Goal: Transaction & Acquisition: Purchase product/service

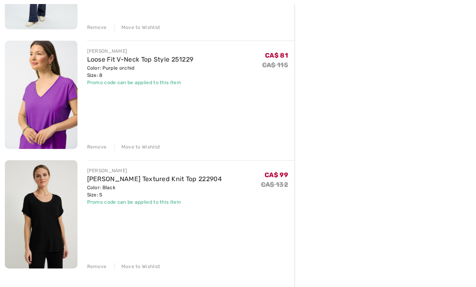
scroll to position [664, 0]
click at [60, 216] on img at bounding box center [41, 214] width 73 height 108
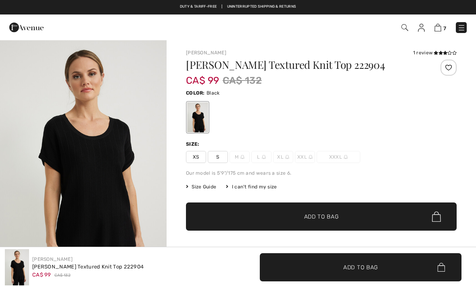
checkbox input "true"
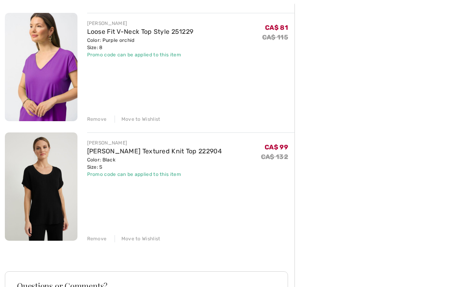
scroll to position [692, 0]
click at [95, 237] on div "Remove" at bounding box center [97, 238] width 20 height 7
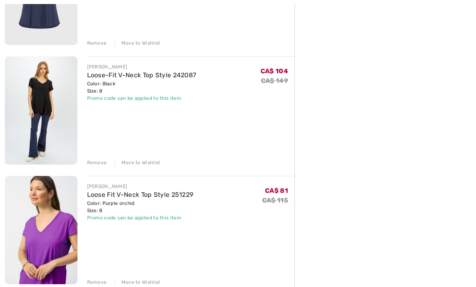
scroll to position [539, 0]
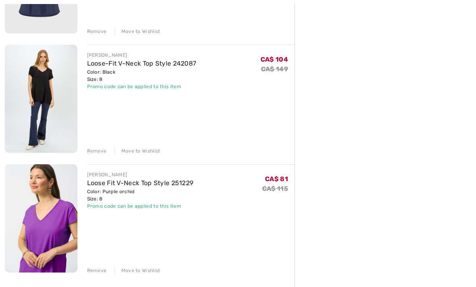
click at [65, 221] on img at bounding box center [41, 219] width 73 height 108
click at [60, 194] on img at bounding box center [41, 219] width 73 height 108
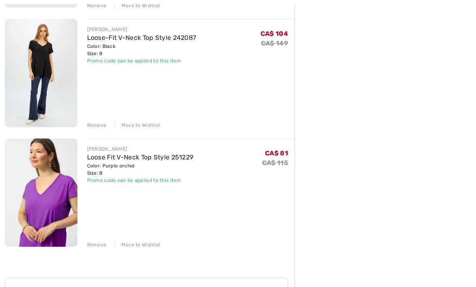
click at [53, 186] on img at bounding box center [41, 193] width 73 height 108
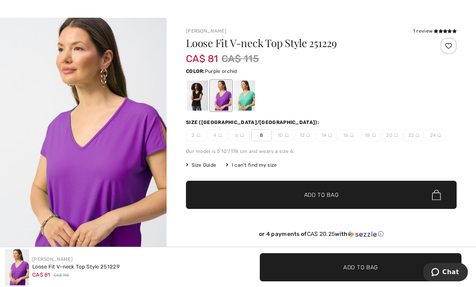
scroll to position [22, 0]
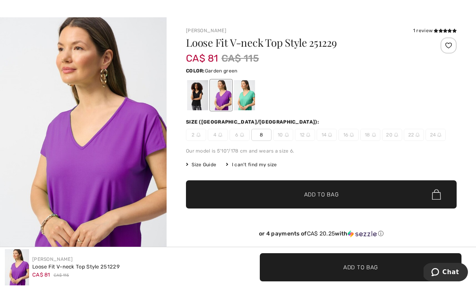
click at [246, 91] on div at bounding box center [244, 95] width 21 height 30
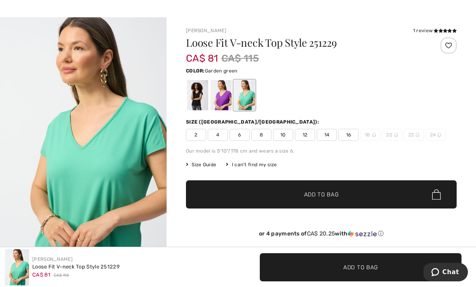
click at [438, 31] on icon at bounding box center [440, 31] width 4 height 4
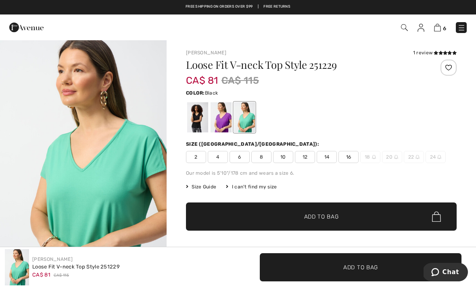
click at [198, 113] on div at bounding box center [197, 117] width 21 height 30
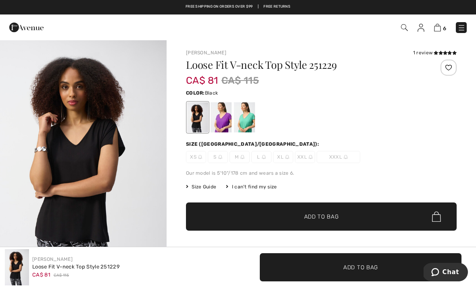
click at [228, 114] on div at bounding box center [220, 117] width 21 height 30
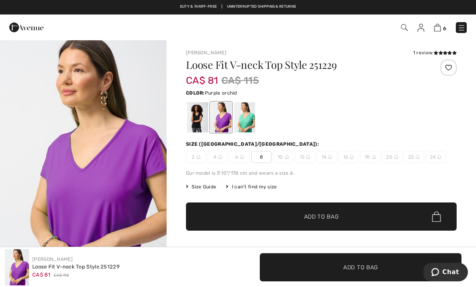
click at [204, 116] on div at bounding box center [197, 117] width 21 height 30
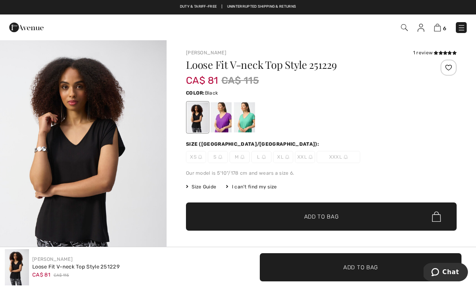
click at [310, 60] on h1 "Loose Fit V-neck Top Style 251229" at bounding box center [298, 65] width 225 height 10
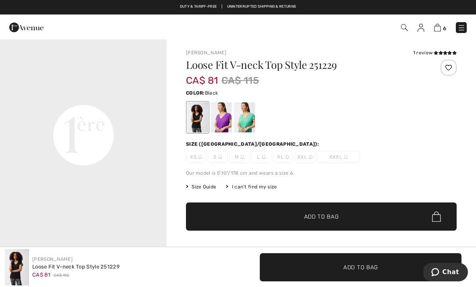
scroll to position [530, 0]
click at [248, 120] on div at bounding box center [244, 117] width 21 height 30
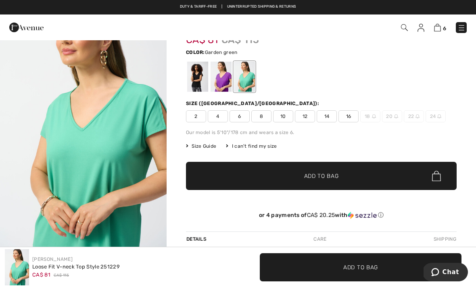
scroll to position [42, 0]
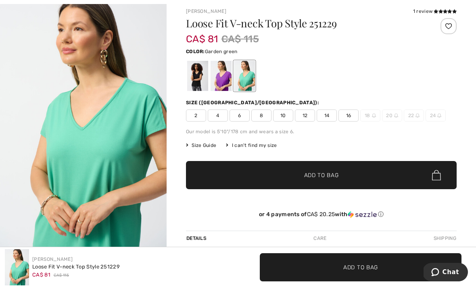
click at [135, 158] on img "1 / 4" at bounding box center [83, 123] width 167 height 250
